Goal: Information Seeking & Learning: Learn about a topic

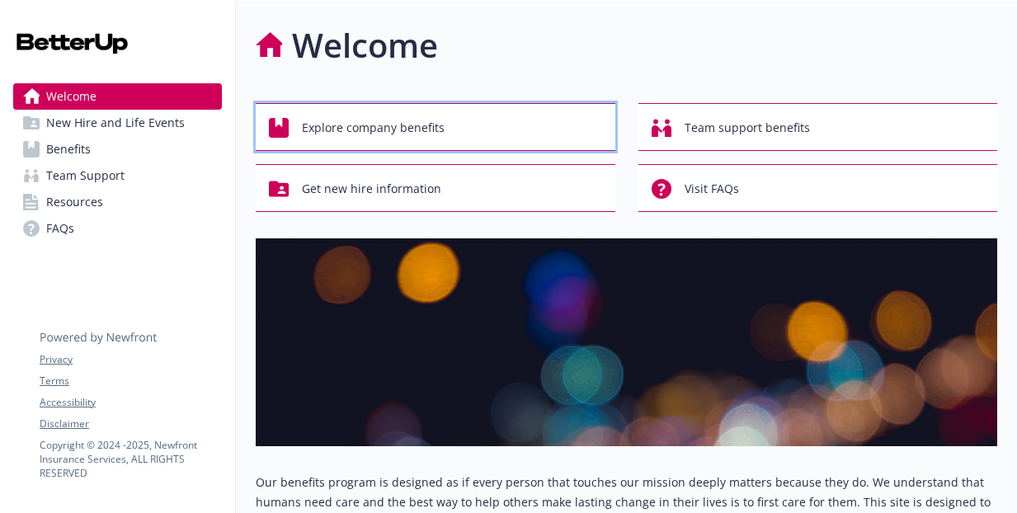
click at [298, 129] on div "Explore company benefits" at bounding box center [438, 127] width 338 height 31
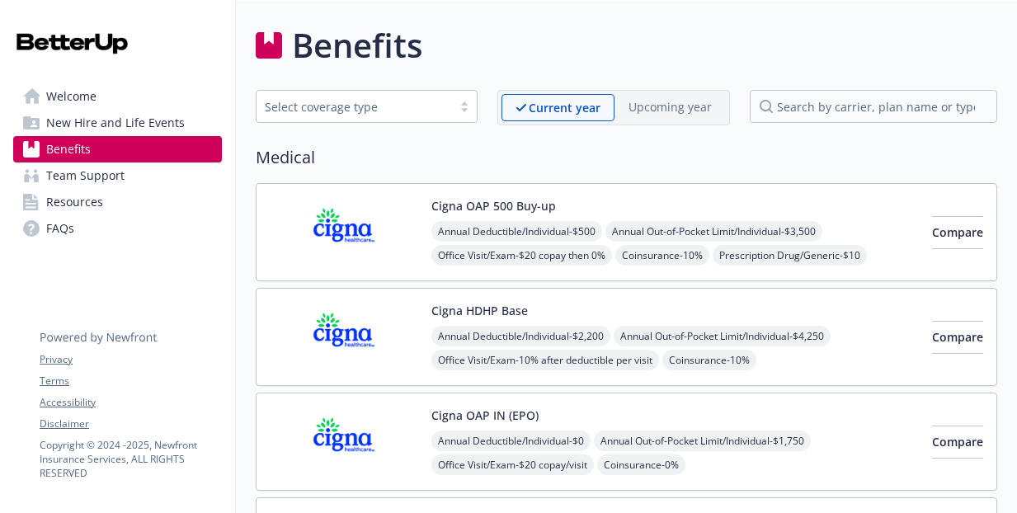
click at [113, 181] on span "Team Support" at bounding box center [85, 175] width 78 height 26
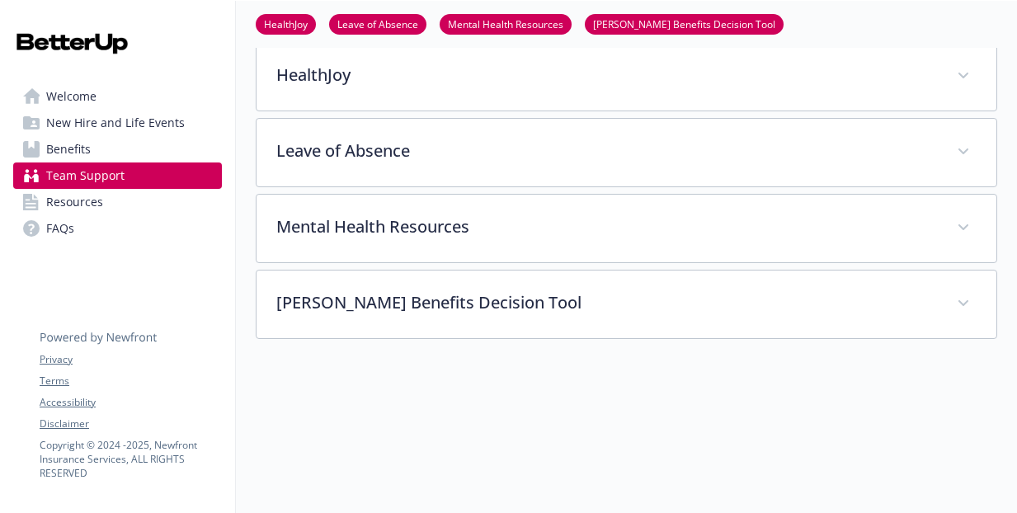
scroll to position [410, 0]
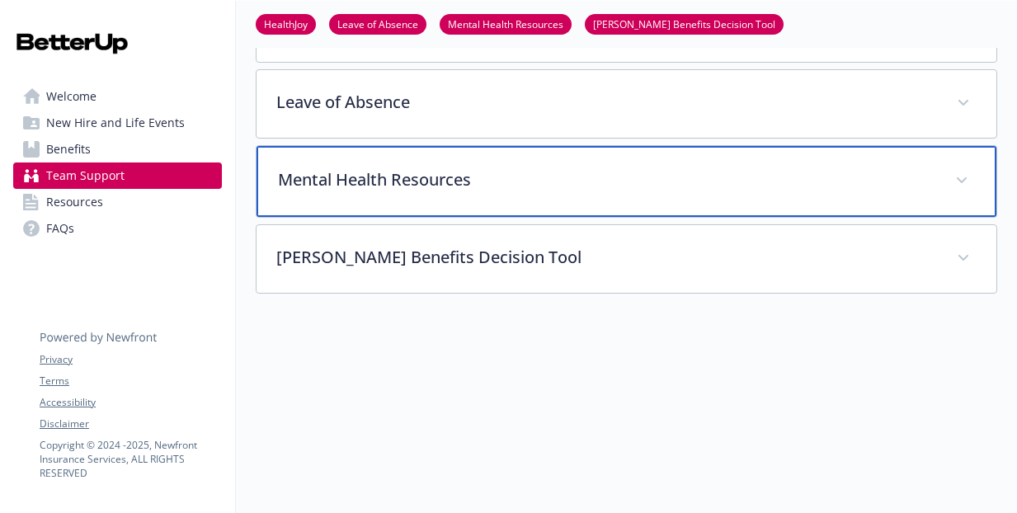
click at [345, 191] on div "Mental Health Resources" at bounding box center [626, 181] width 740 height 71
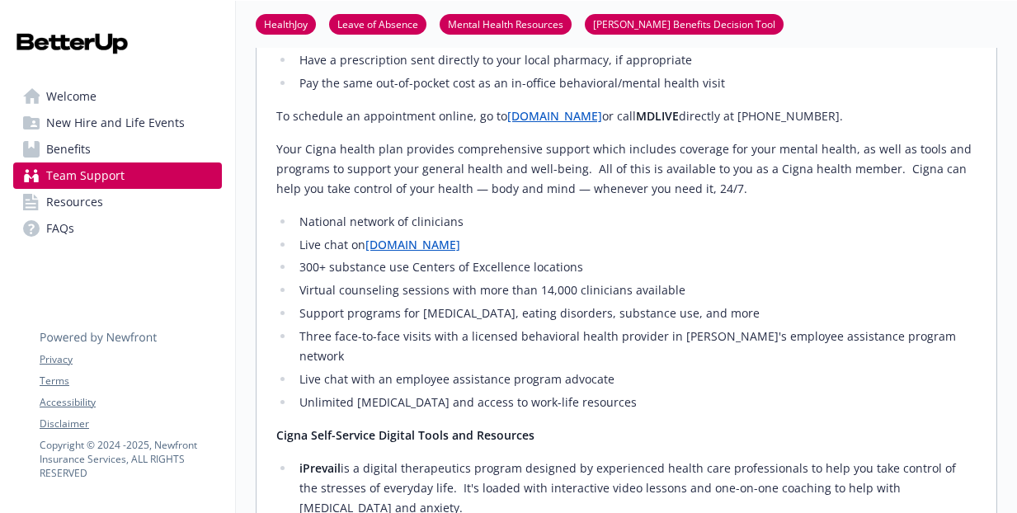
scroll to position [1932, 0]
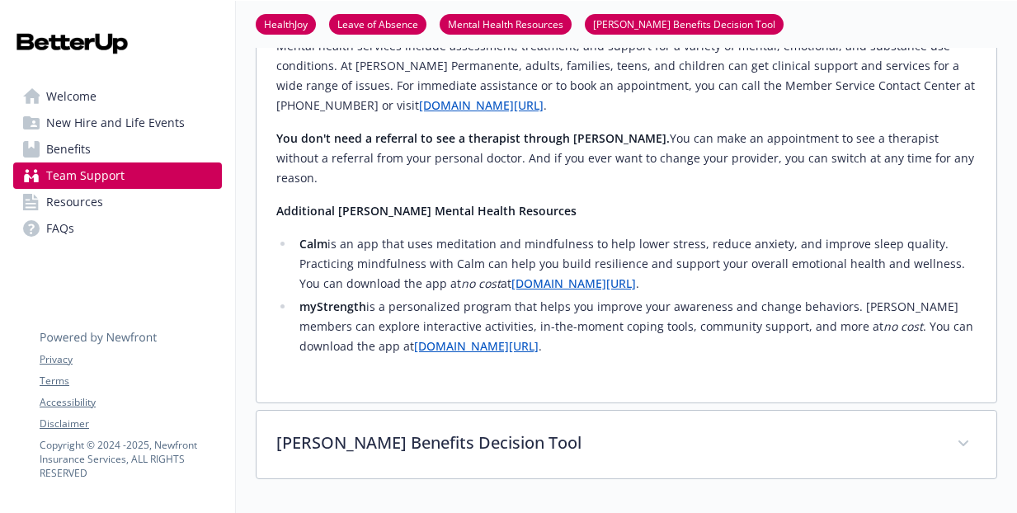
click at [115, 226] on link "FAQs" at bounding box center [117, 228] width 209 height 26
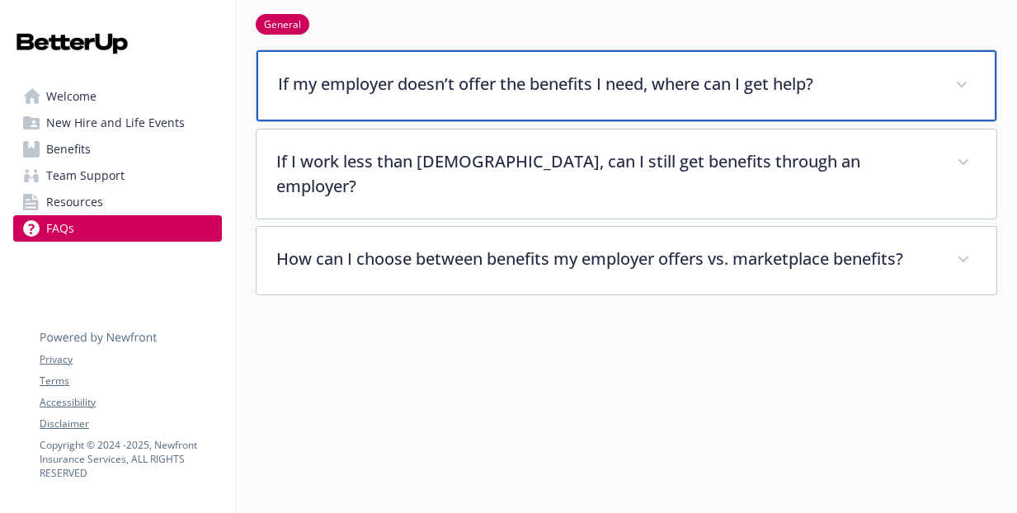
scroll to position [660, 0]
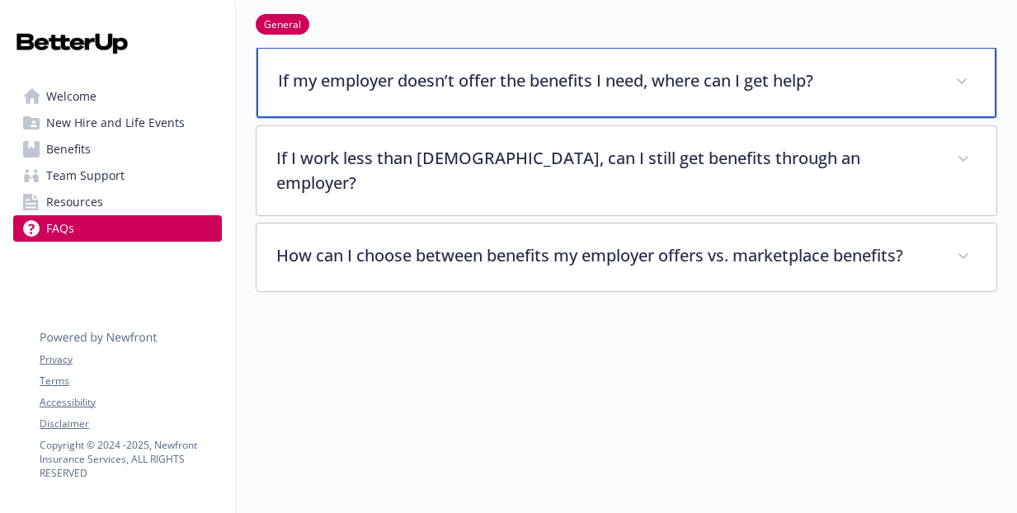
click at [299, 82] on p "If my employer doesn’t offer the benefits I need, where can I get help?" at bounding box center [606, 80] width 657 height 25
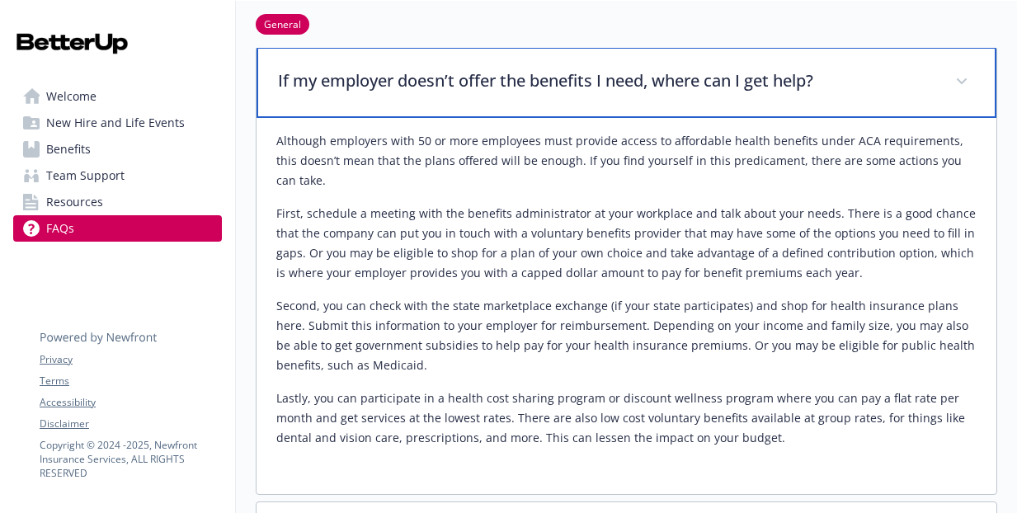
click at [299, 82] on p "If my employer doesn’t offer the benefits I need, where can I get help?" at bounding box center [606, 80] width 657 height 25
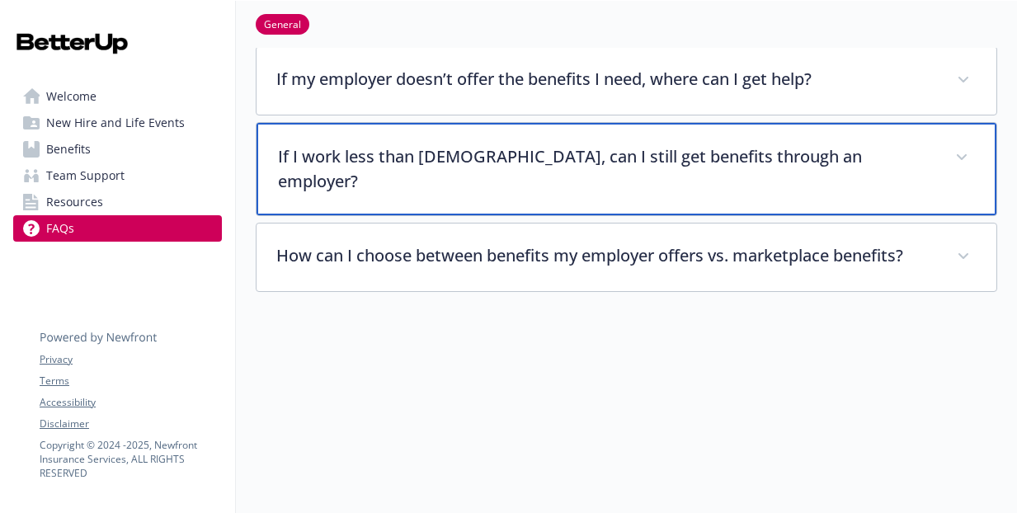
click at [298, 154] on p "If I work less than [DEMOGRAPHIC_DATA], can I still get benefits through an emp…" at bounding box center [606, 168] width 657 height 49
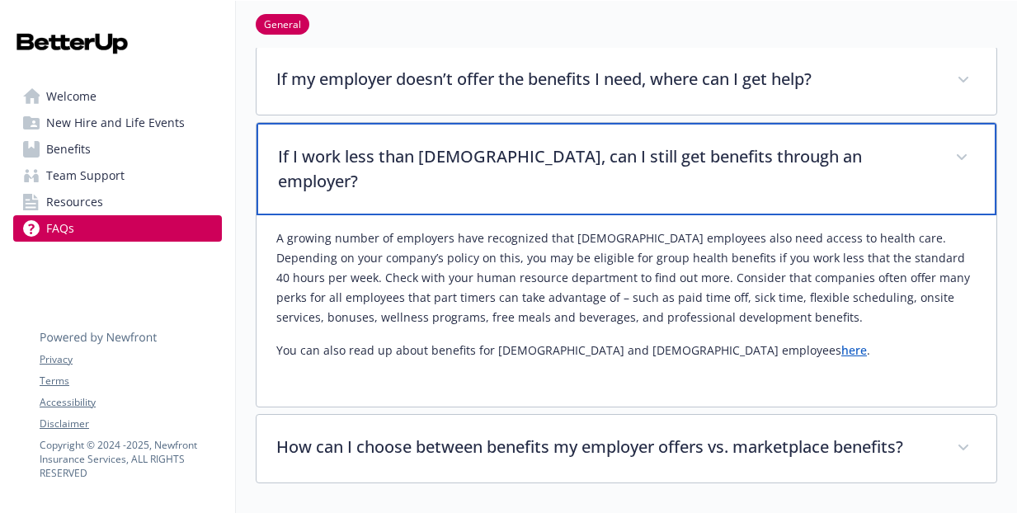
click at [298, 154] on p "If I work less than [DEMOGRAPHIC_DATA], can I still get benefits through an emp…" at bounding box center [606, 168] width 657 height 49
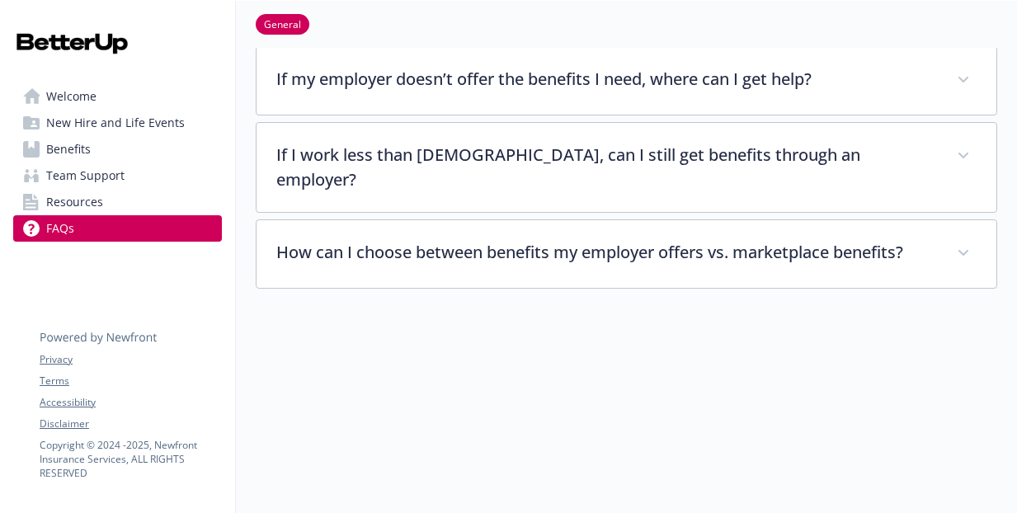
click at [143, 96] on link "Welcome" at bounding box center [117, 96] width 209 height 26
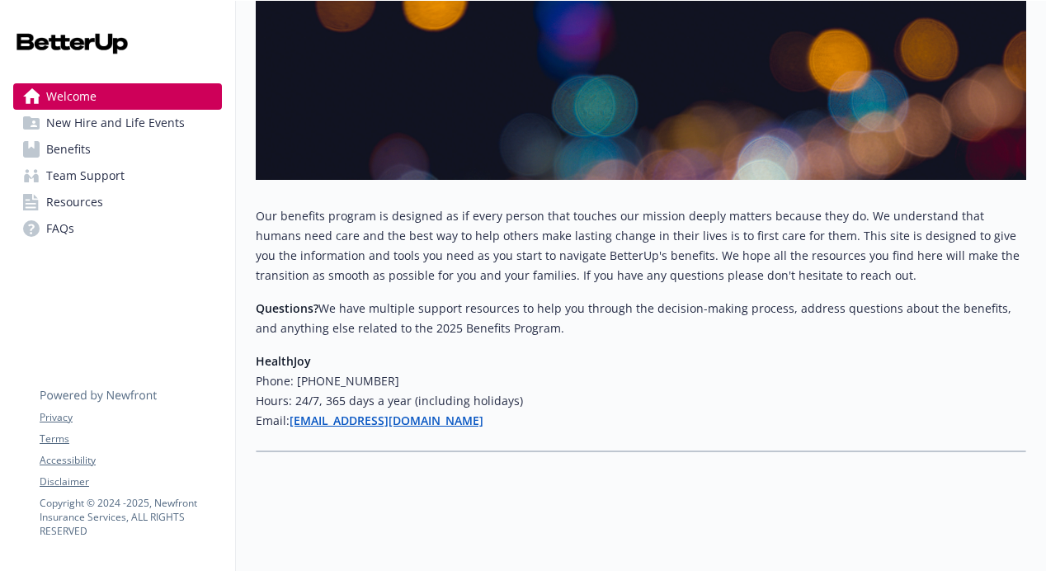
scroll to position [275, 0]
